Goal: Information Seeking & Learning: Check status

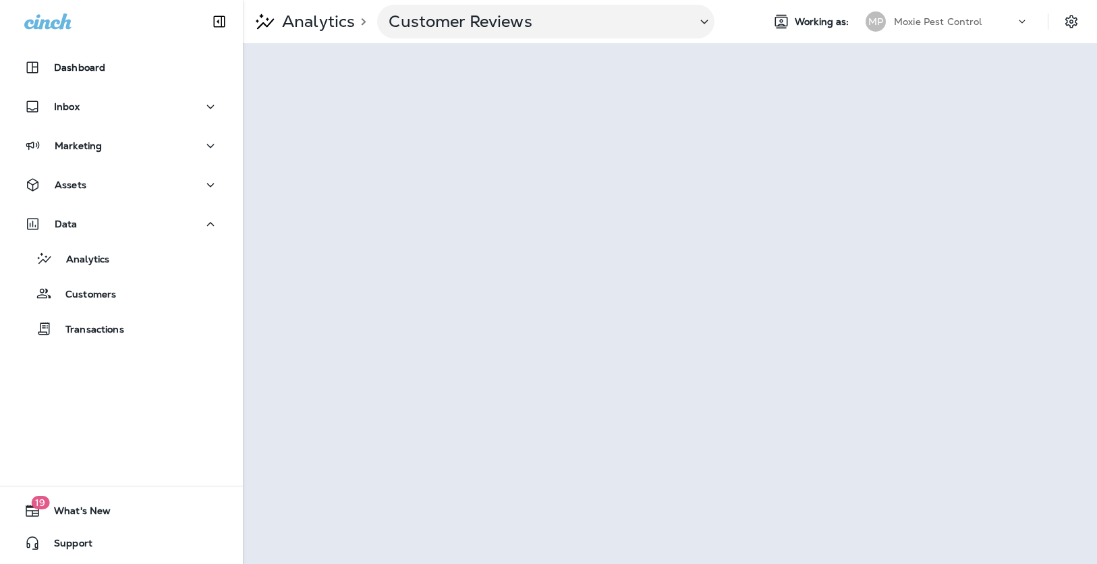
click at [968, 18] on p "Moxie Pest Control" at bounding box center [938, 21] width 88 height 11
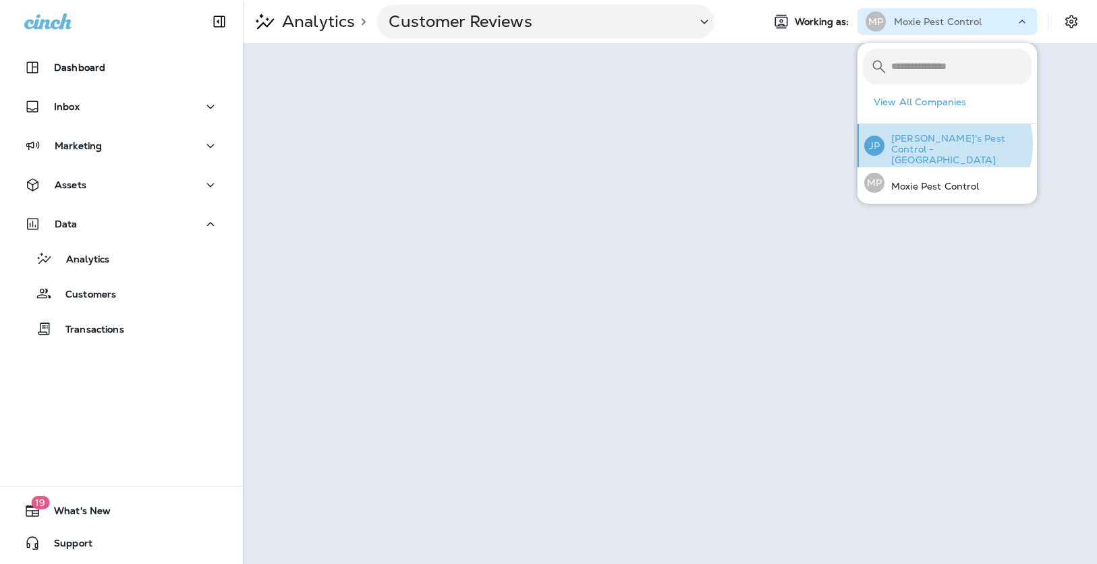
click at [943, 144] on p "[PERSON_NAME]'s Pest Control - [GEOGRAPHIC_DATA]" at bounding box center [958, 149] width 147 height 32
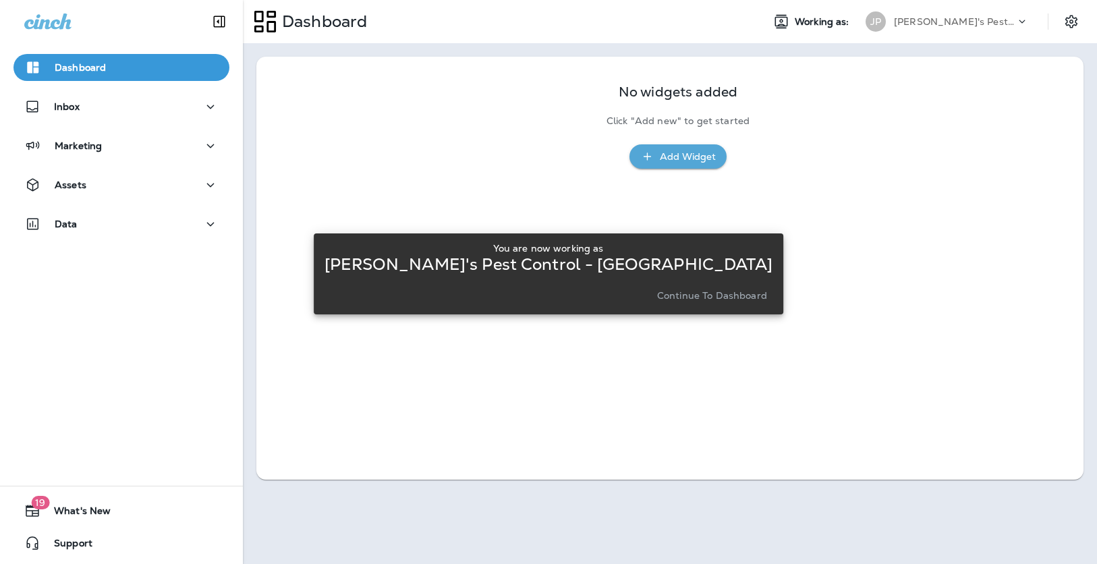
click at [711, 298] on p "Continue to Dashboard" at bounding box center [712, 295] width 110 height 11
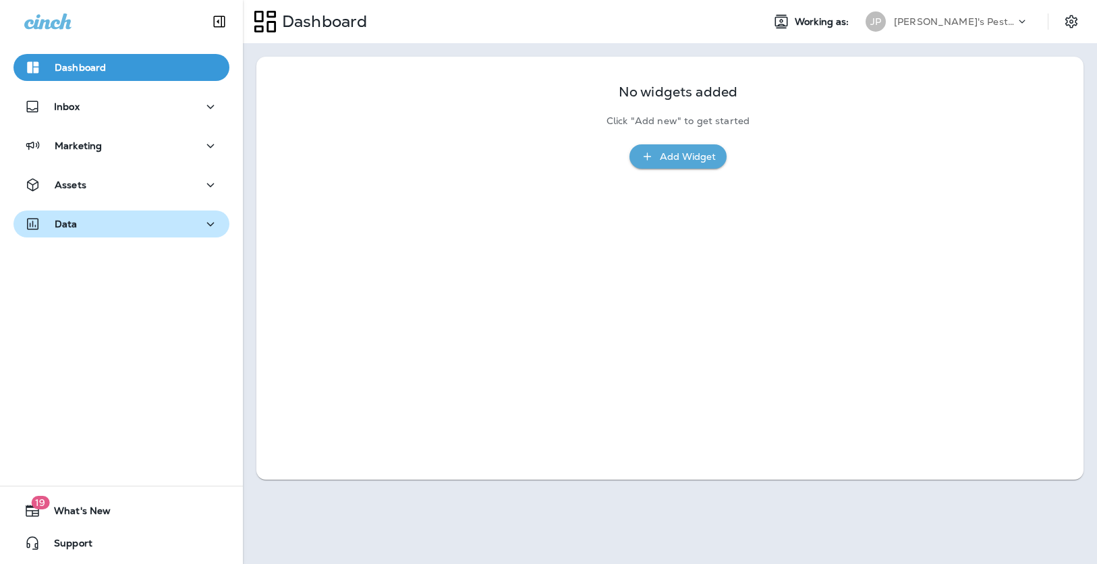
click at [126, 216] on button "Data" at bounding box center [121, 224] width 216 height 27
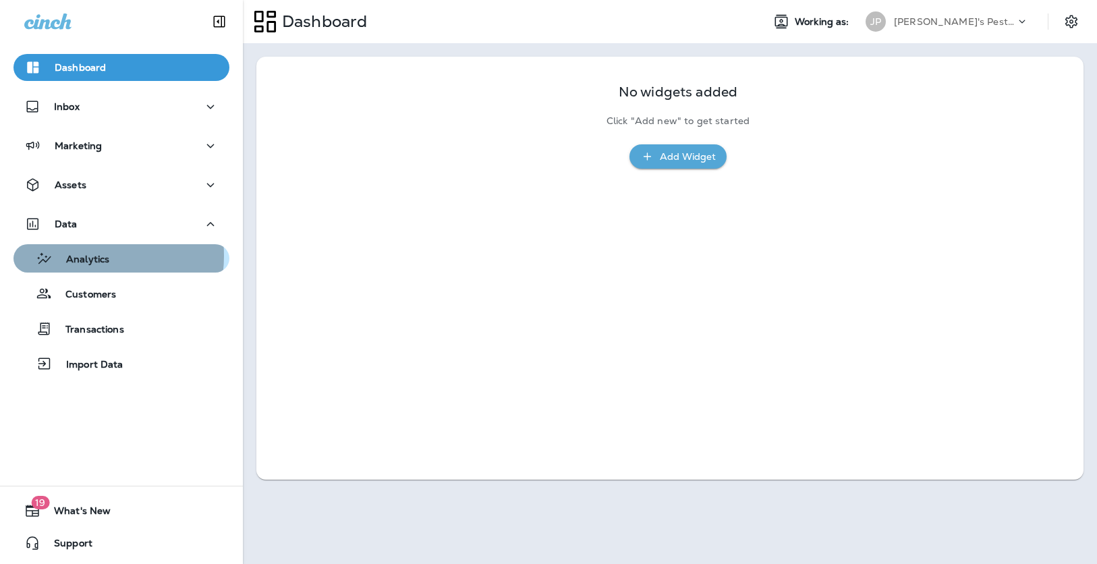
click at [90, 255] on p "Analytics" at bounding box center [81, 260] width 57 height 13
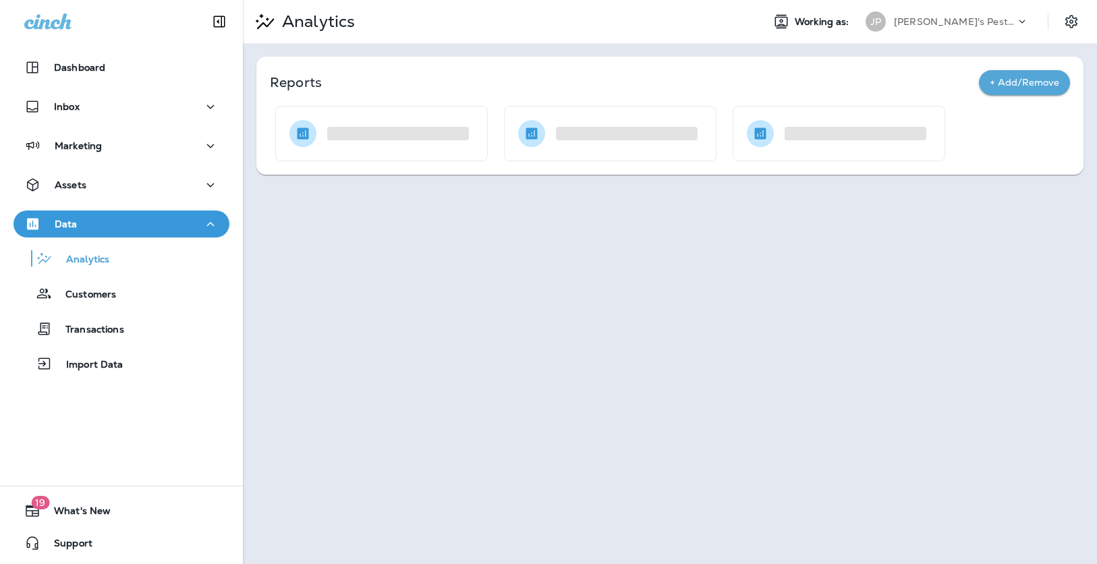
click at [615, 86] on p "Reports" at bounding box center [624, 82] width 709 height 19
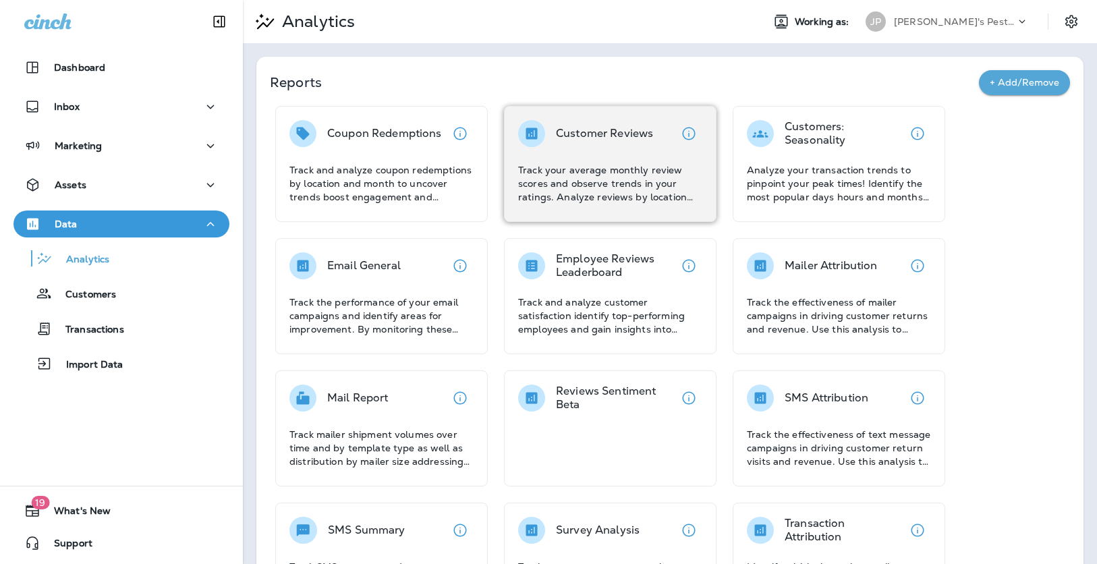
click at [654, 156] on div "Customer Reviews Track your average monthly review scores and observe trends in…" at bounding box center [610, 162] width 184 height 84
